Goal: Entertainment & Leisure: Consume media (video, audio)

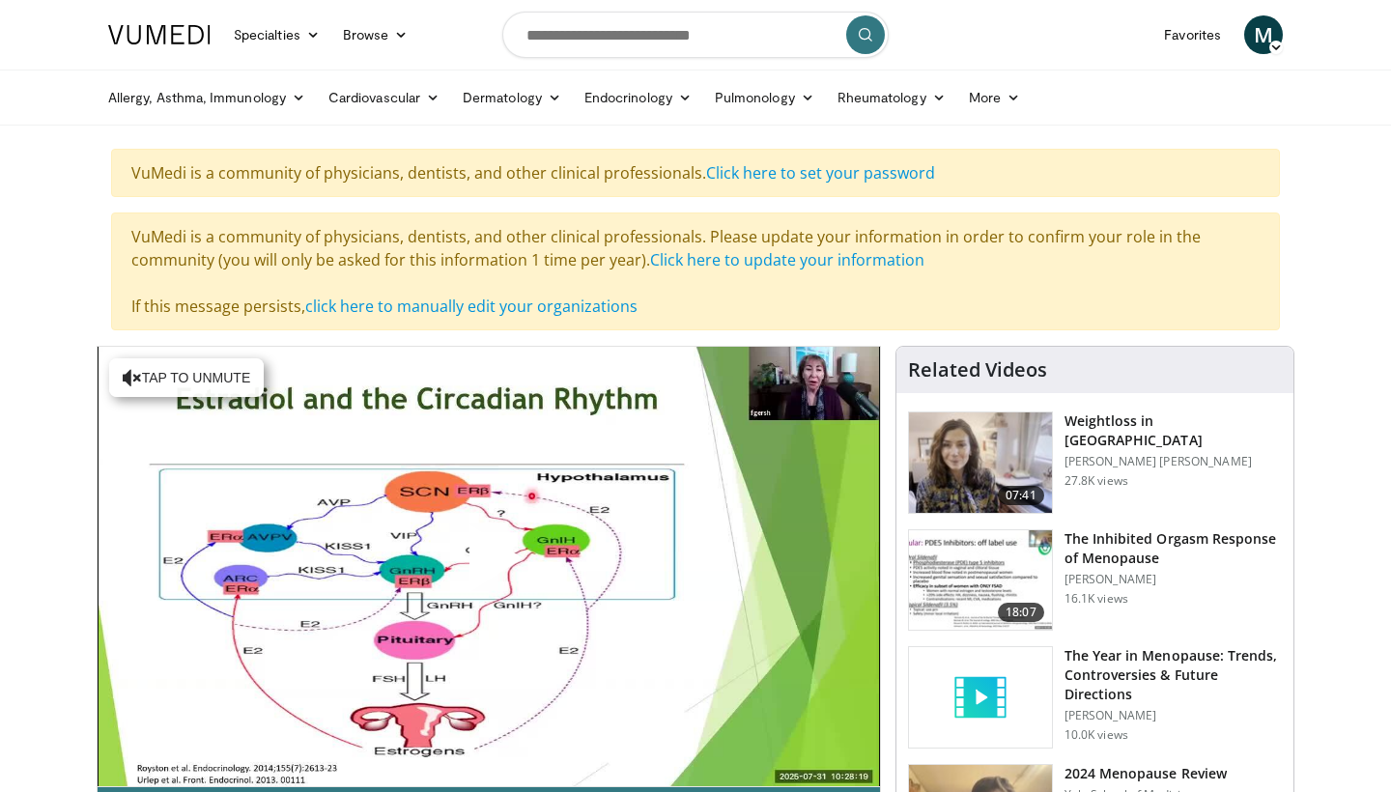
click at [489, 566] on span "Video Player" at bounding box center [489, 566] width 0 height 0
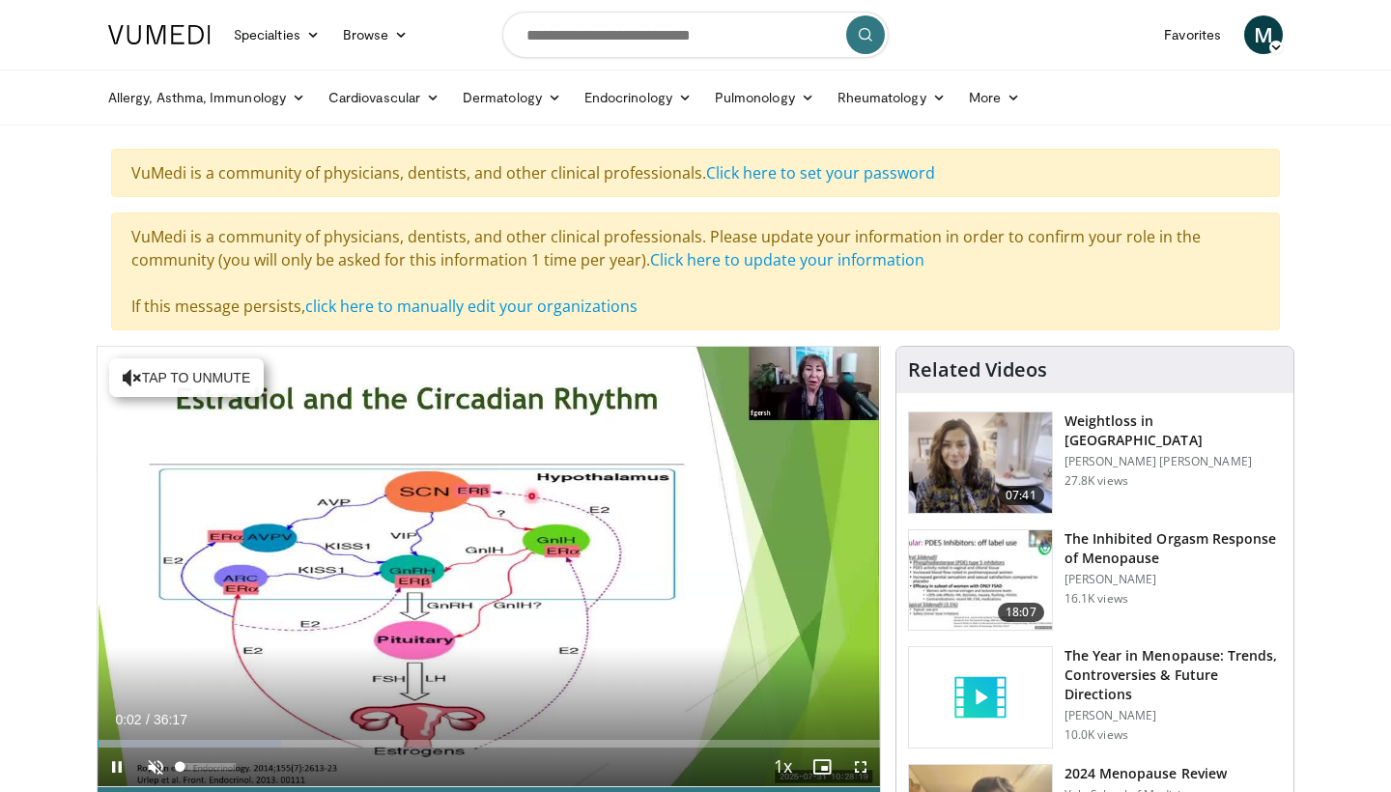
click at [157, 764] on span "Video Player" at bounding box center [155, 767] width 39 height 39
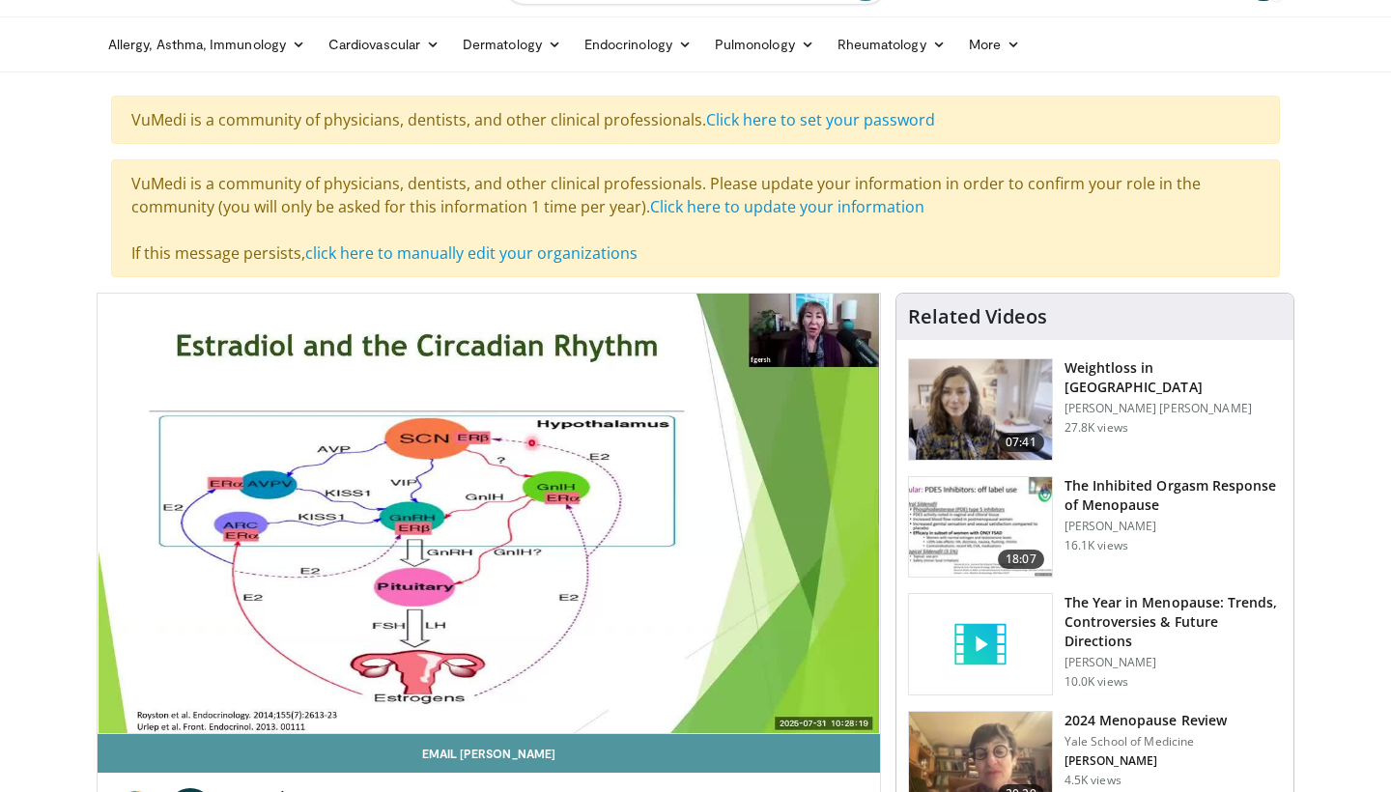
scroll to position [80, 0]
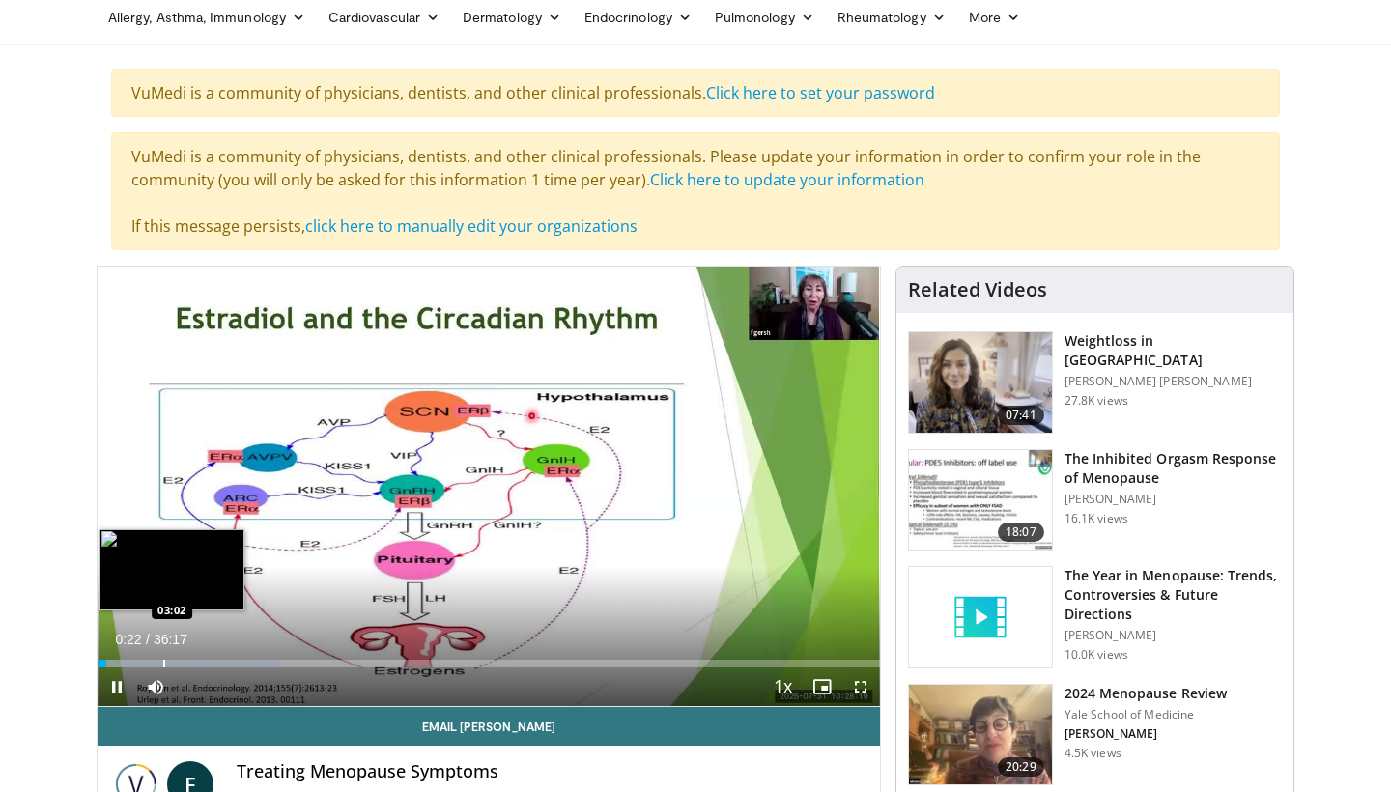
click at [163, 663] on div "Progress Bar" at bounding box center [164, 664] width 2 height 8
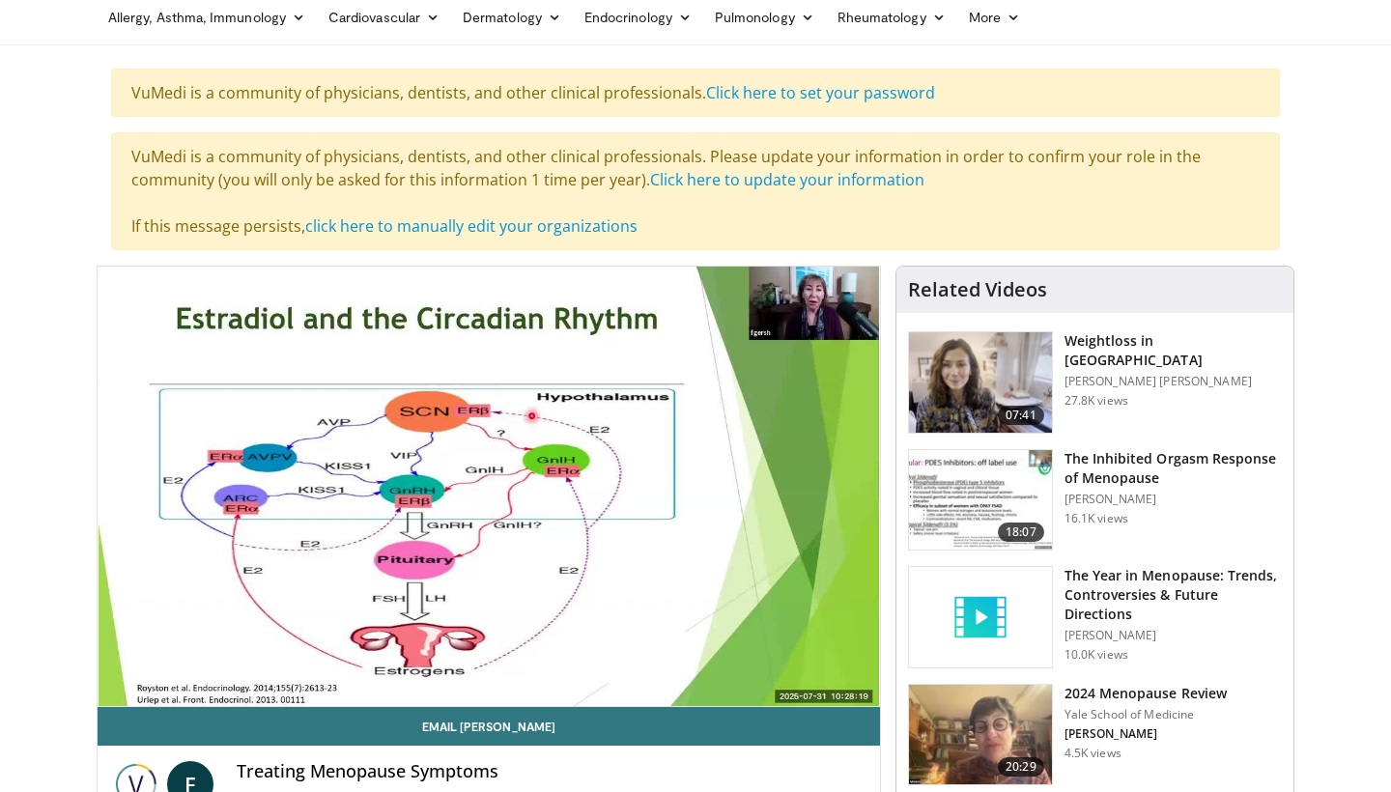
click at [232, 658] on video-js "**********" at bounding box center [489, 487] width 783 height 441
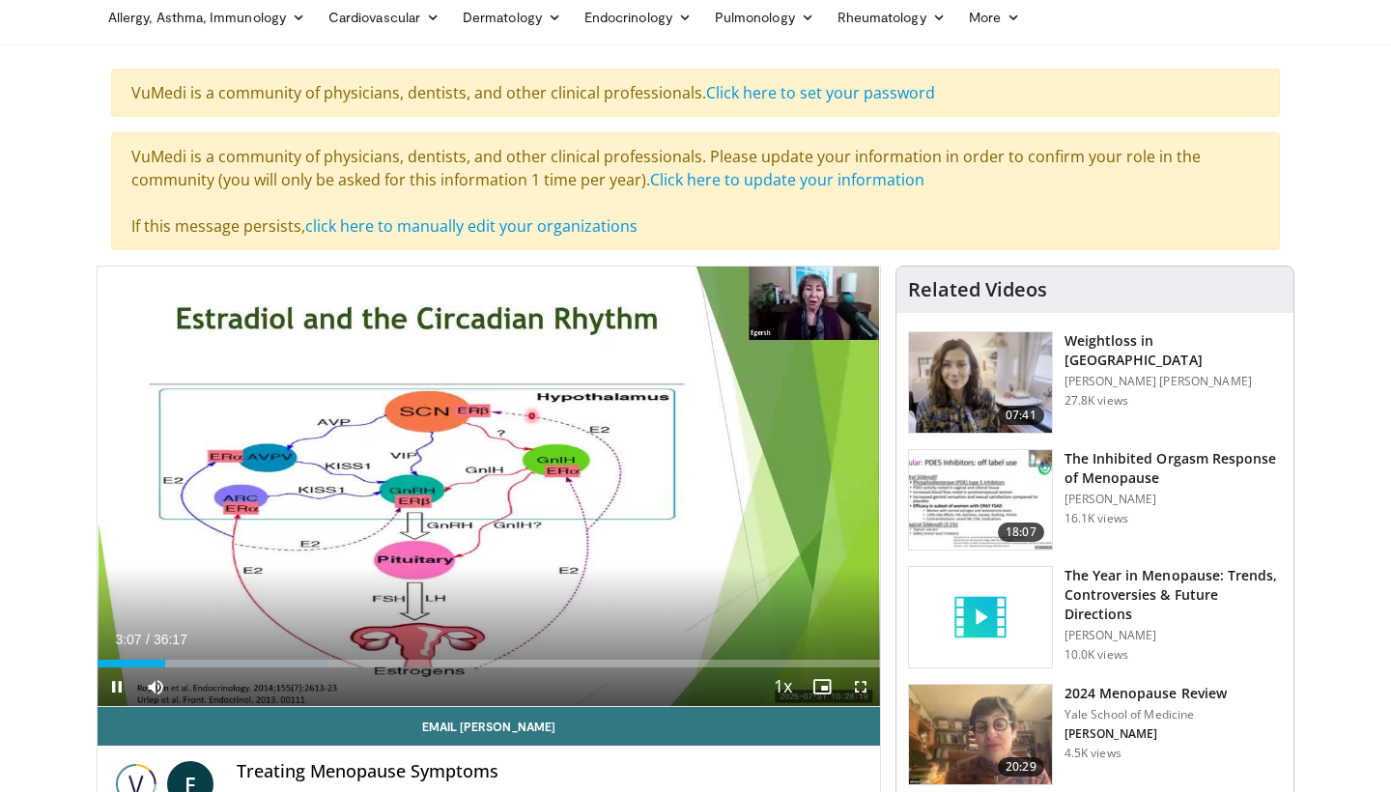
click at [188, 668] on div "Current Time 3:07 / Duration 36:17 Pause Skip Backward Skip Forward Mute Loaded…" at bounding box center [489, 687] width 783 height 39
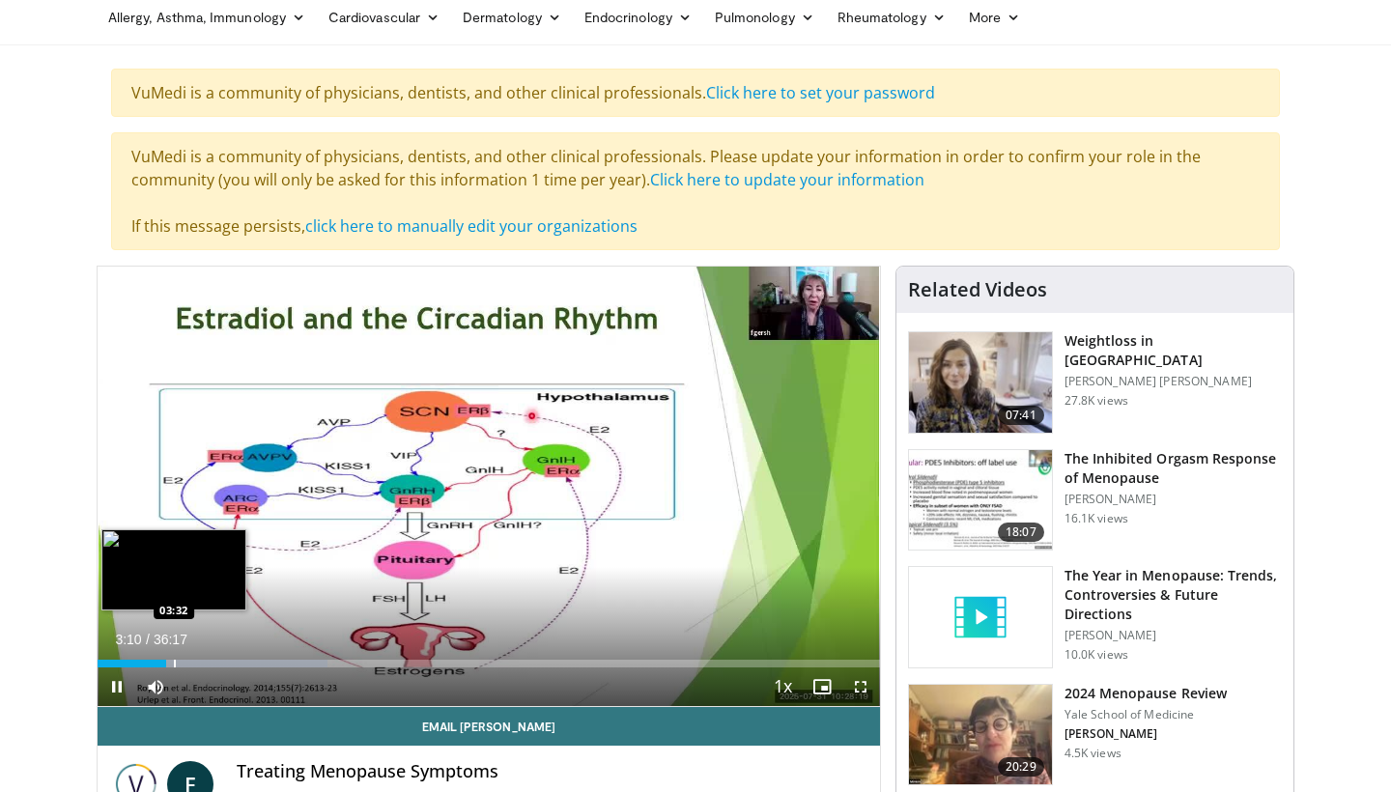
click at [174, 662] on div "Progress Bar" at bounding box center [175, 664] width 2 height 8
click at [189, 665] on div "Progress Bar" at bounding box center [190, 664] width 2 height 8
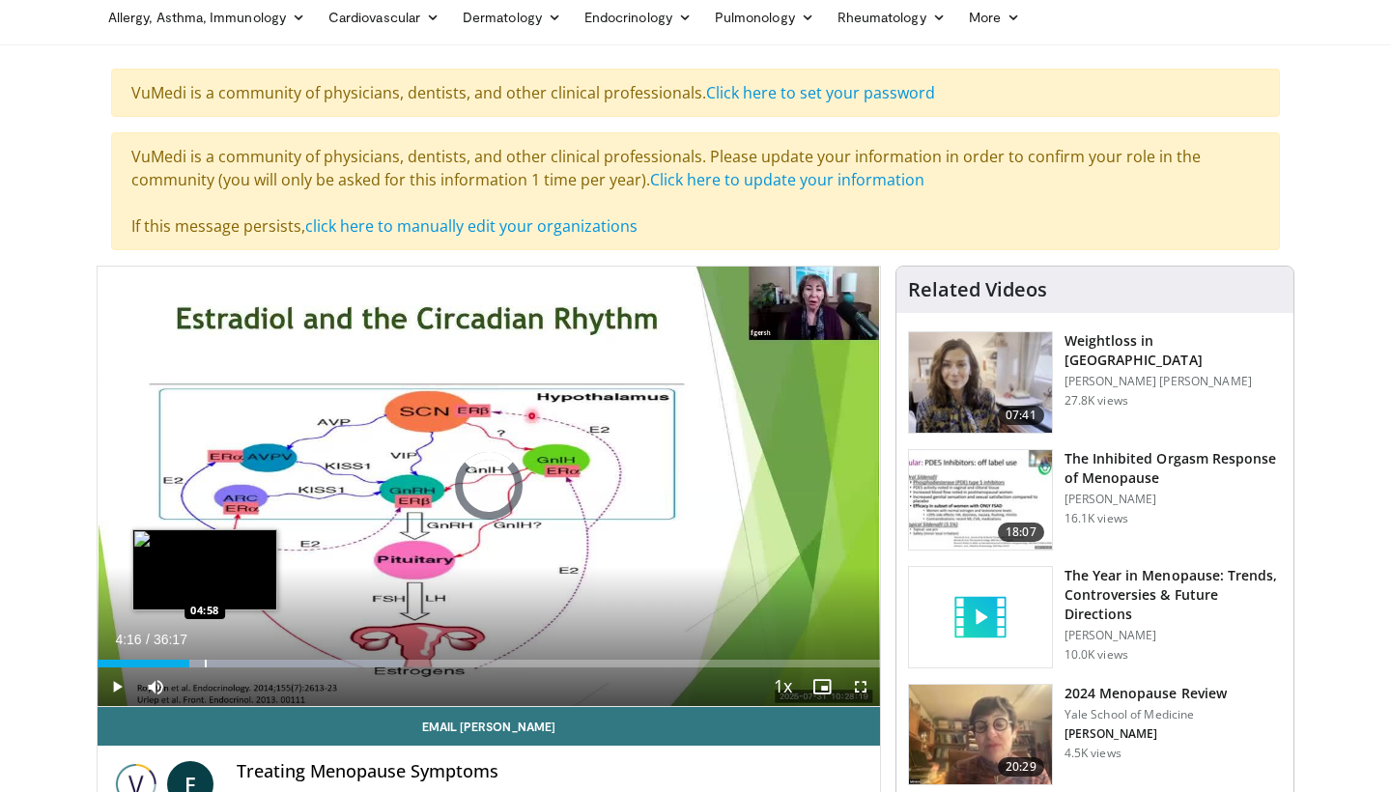
click at [205, 664] on div "Progress Bar" at bounding box center [206, 664] width 2 height 8
click at [215, 664] on div "Progress Bar" at bounding box center [216, 664] width 2 height 8
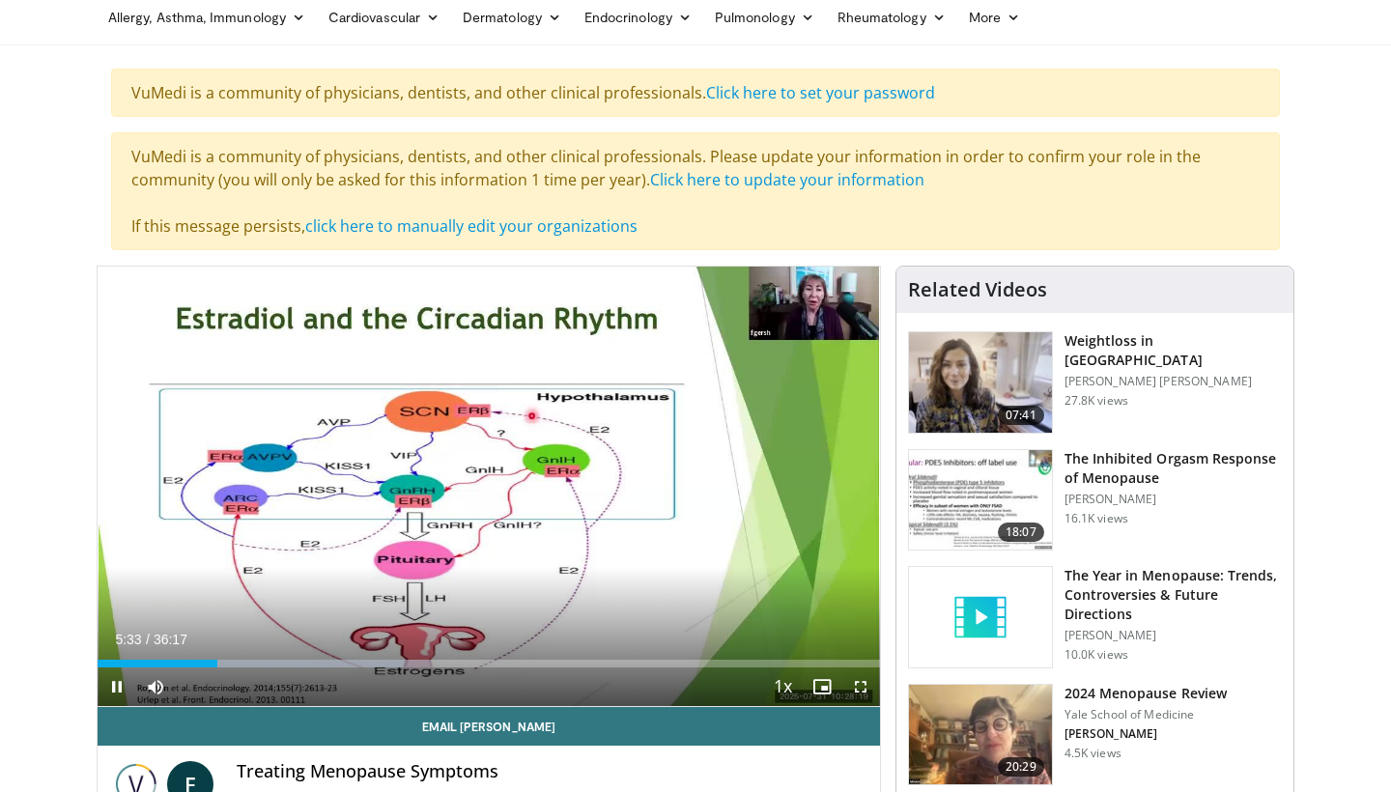
click at [861, 690] on span "Video Player" at bounding box center [860, 687] width 39 height 39
